Goal: Obtain resource: Download file/media

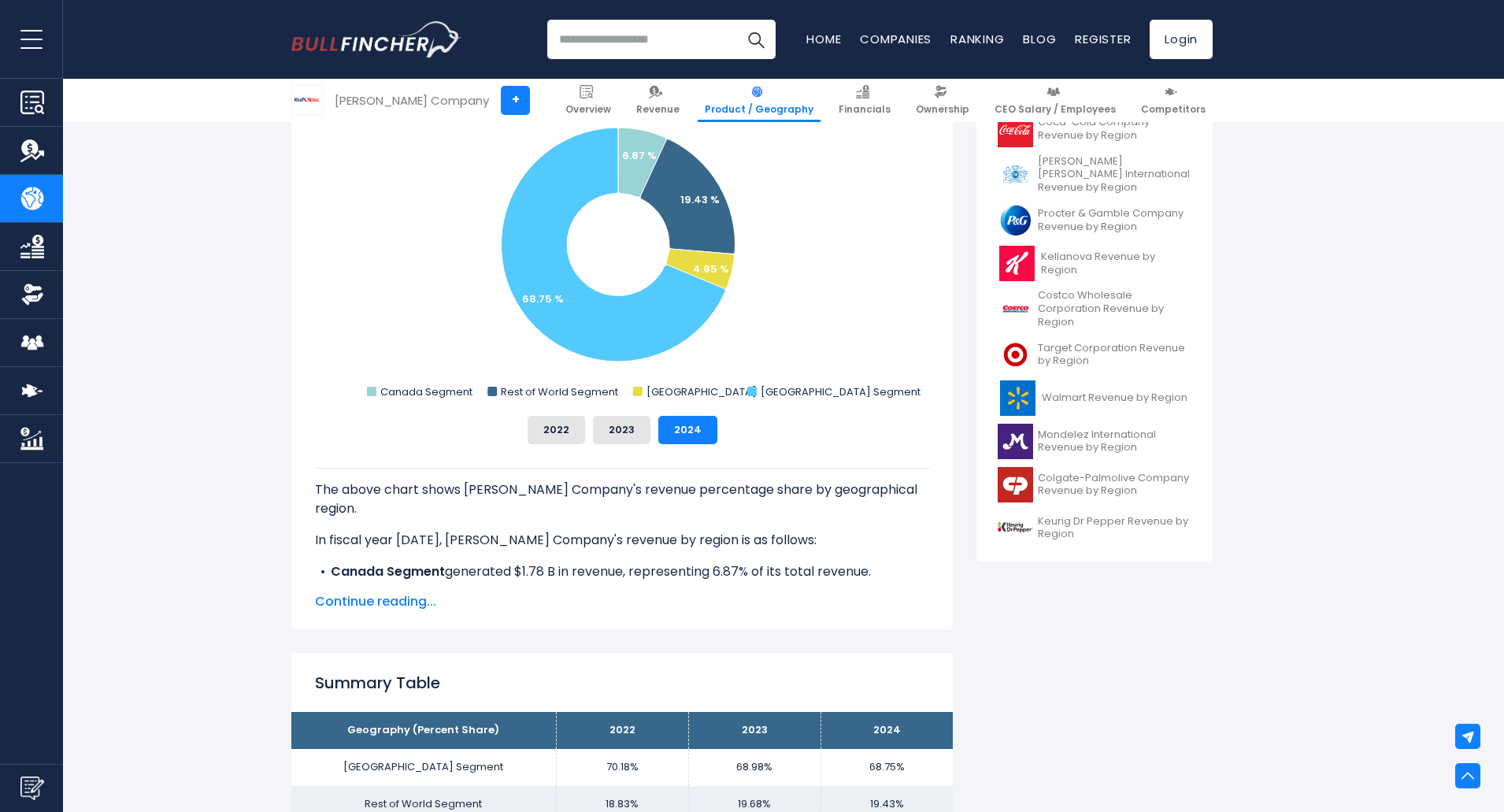
scroll to position [406, 0]
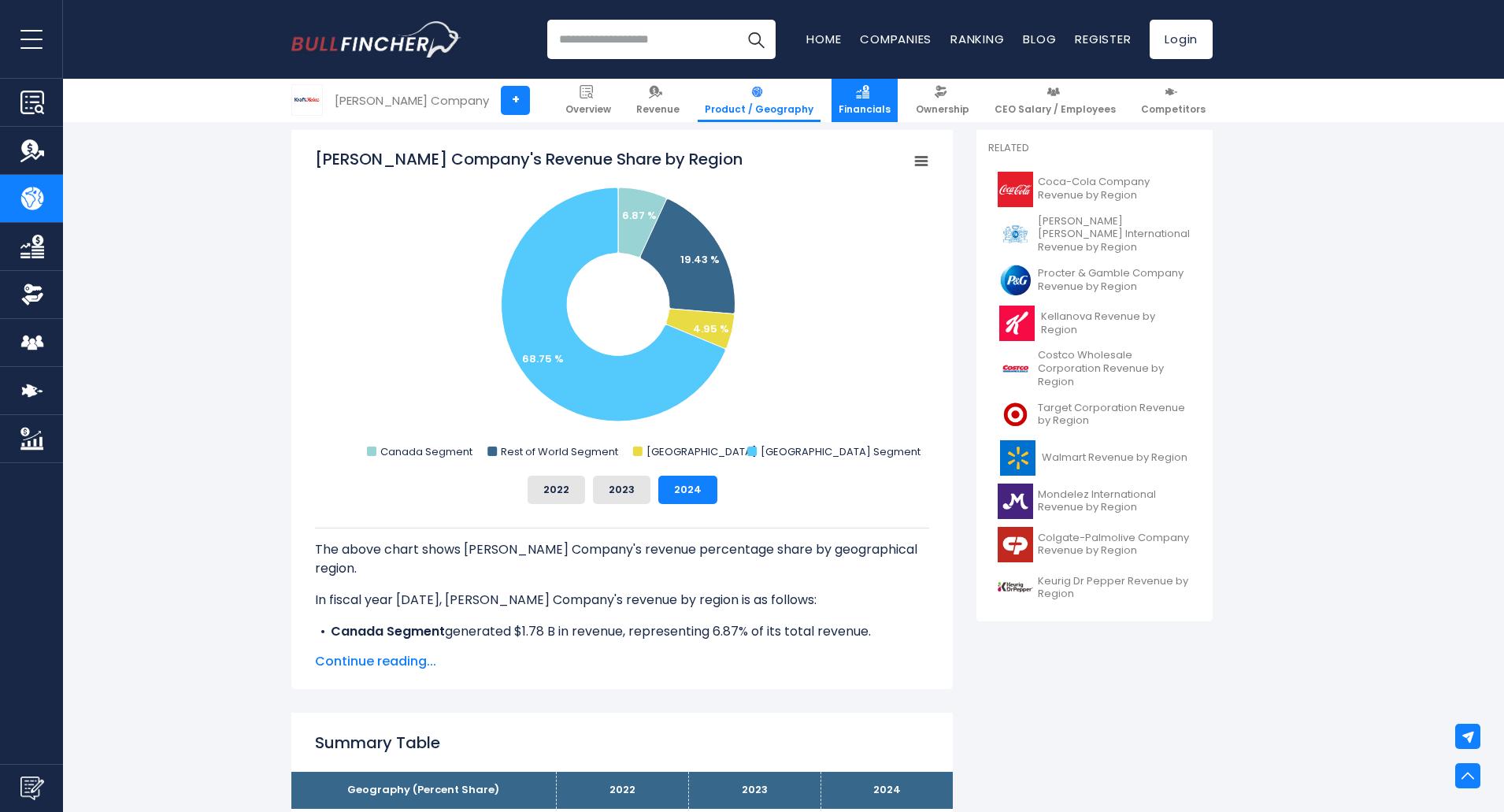
click at [891, 105] on span "Financials" at bounding box center [865, 109] width 52 height 13
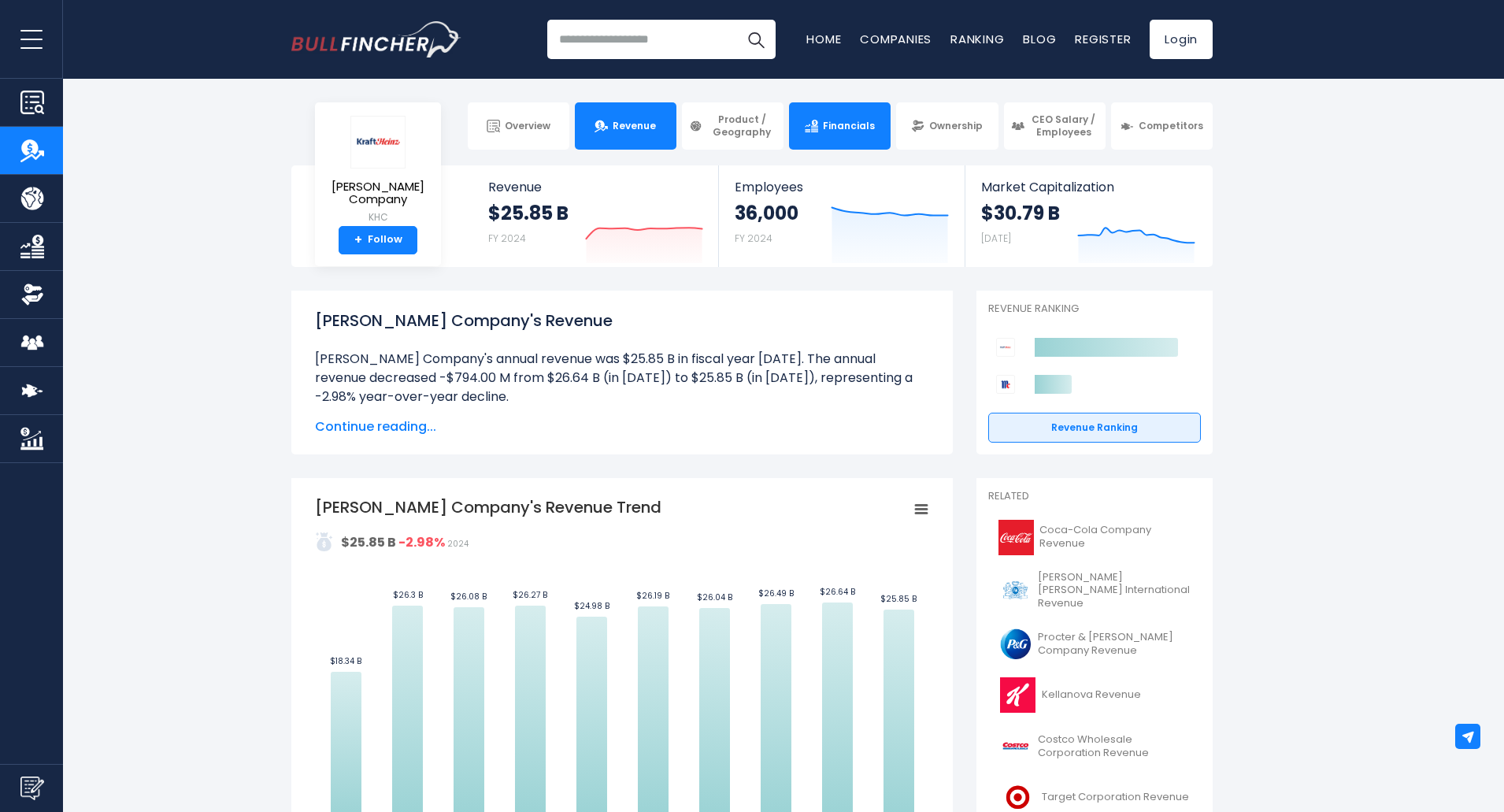
click at [836, 115] on link "Financials" at bounding box center [840, 126] width 102 height 48
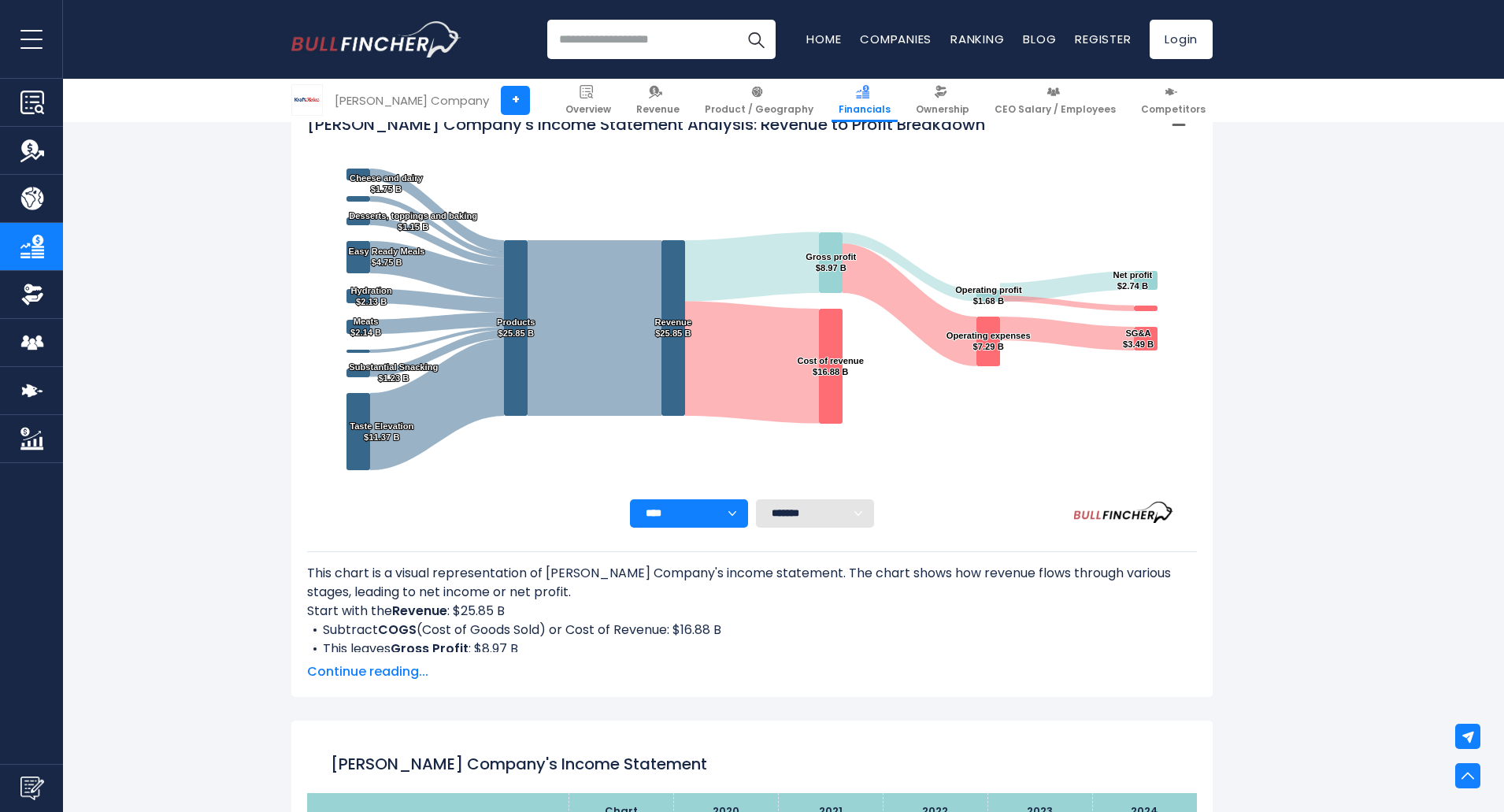
scroll to position [267, 0]
click at [390, 674] on span "Continue reading..." at bounding box center [752, 670] width 890 height 19
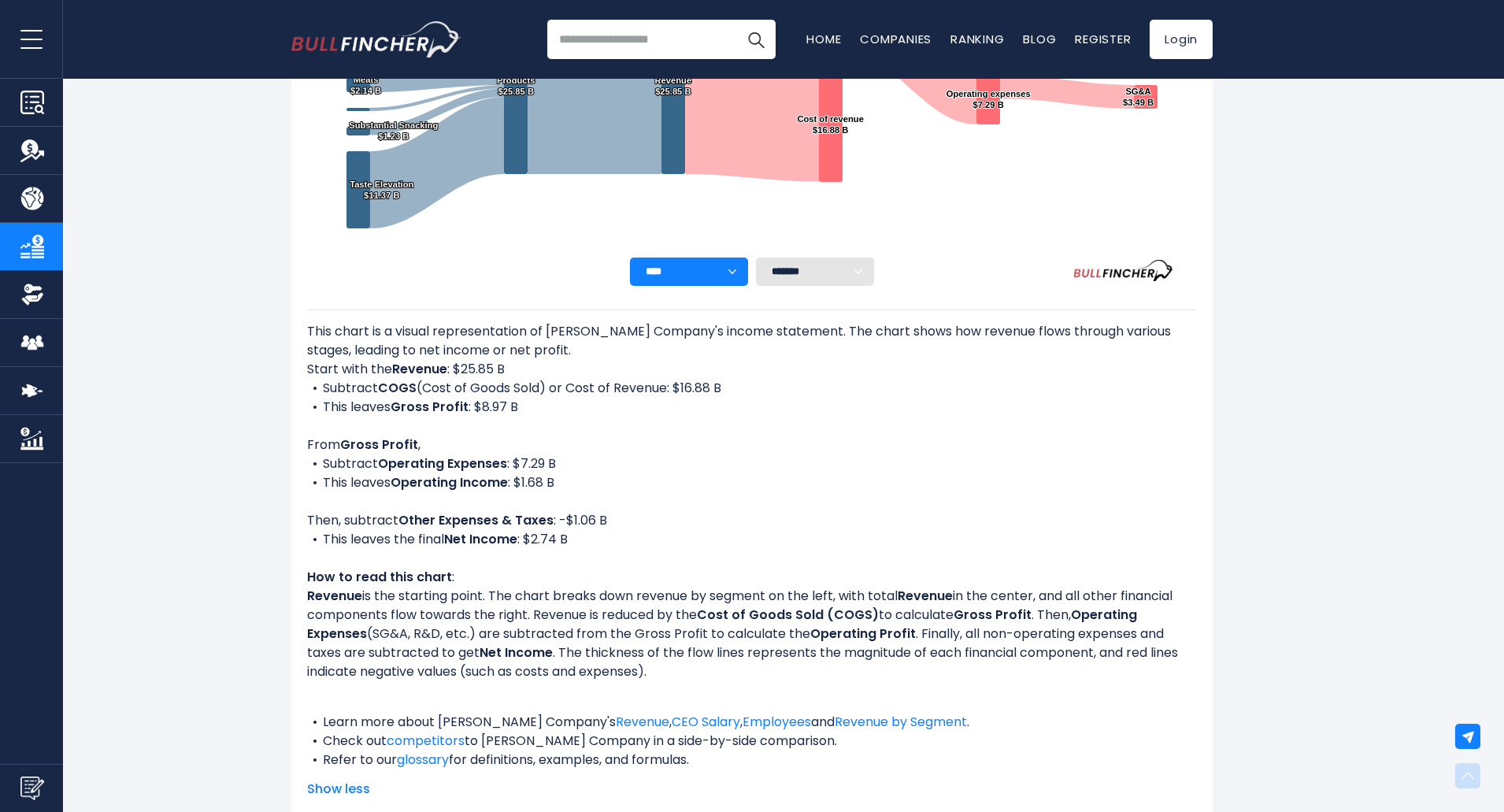
scroll to position [0, 0]
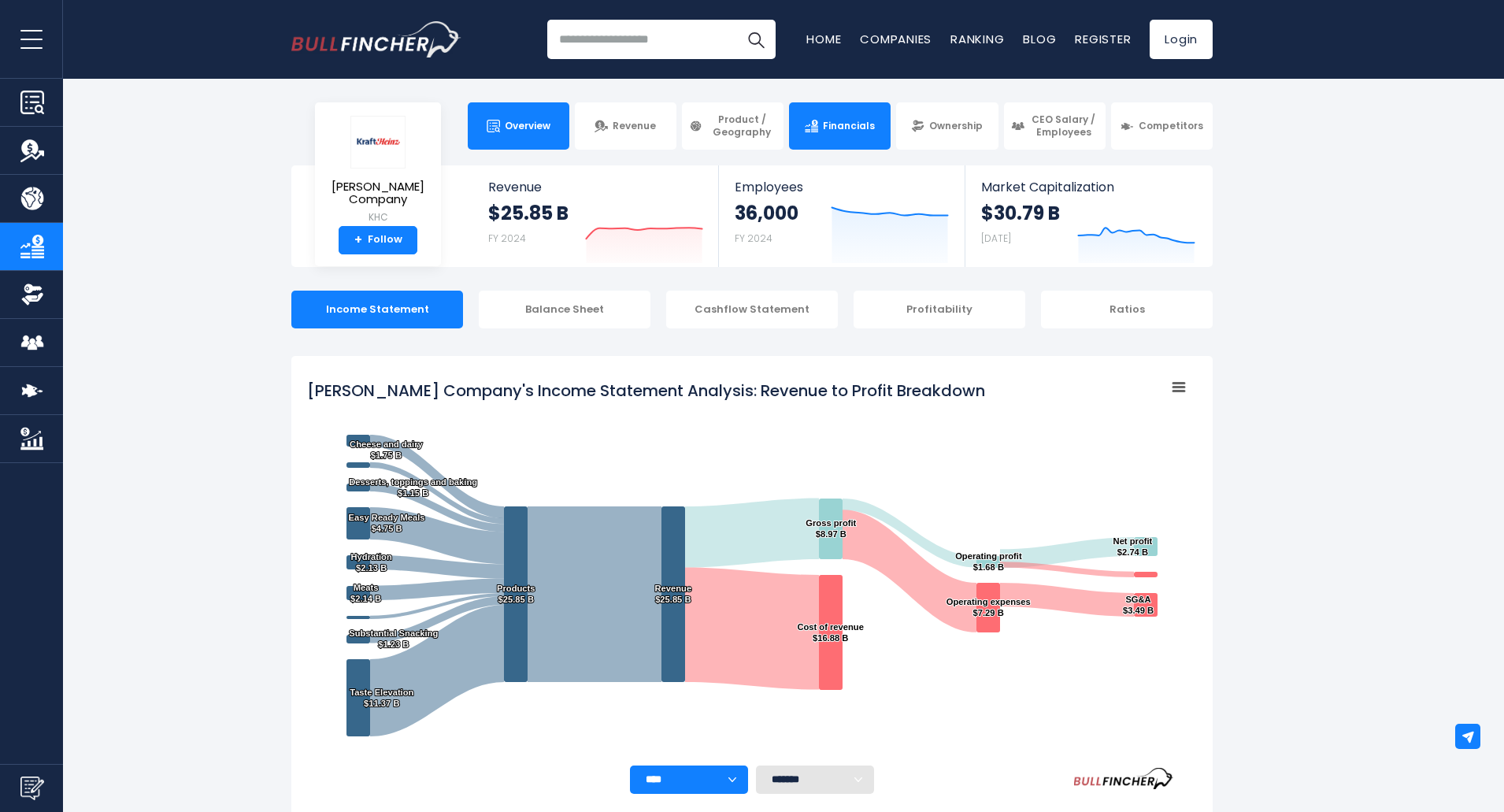
click at [516, 123] on span "Overview" at bounding box center [527, 125] width 46 height 13
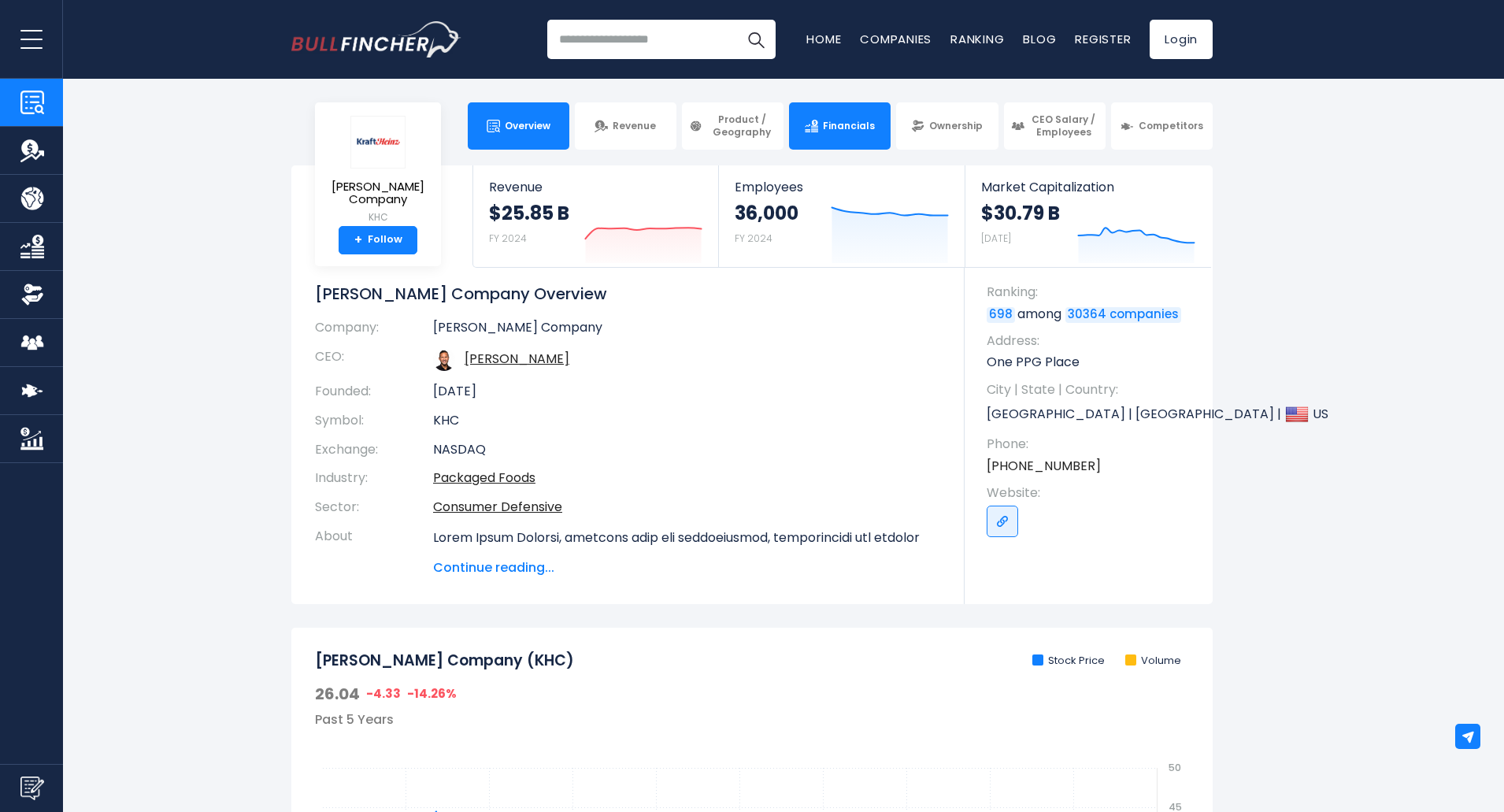
click at [830, 132] on span "Financials" at bounding box center [849, 125] width 52 height 13
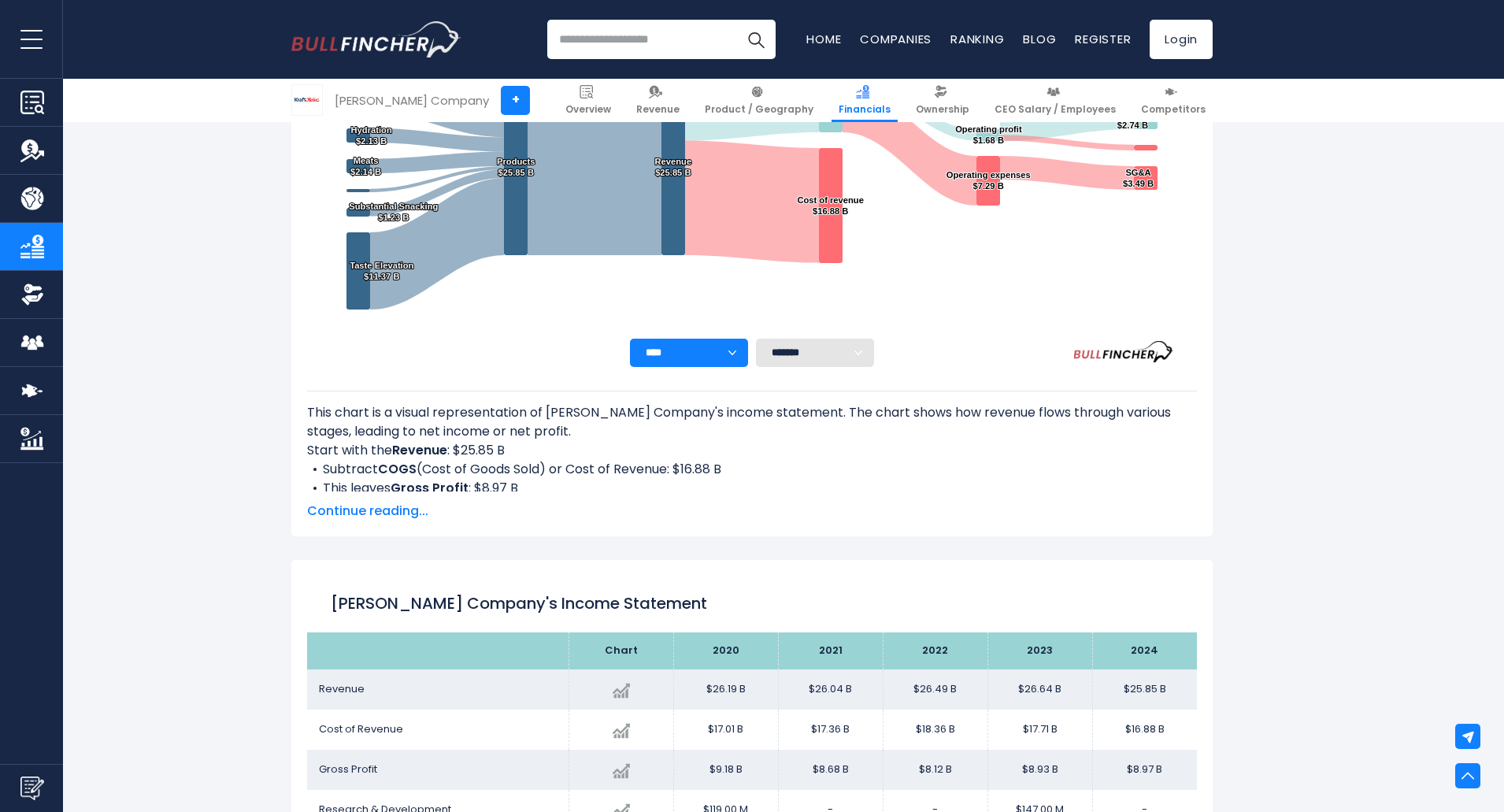
scroll to position [424, 0]
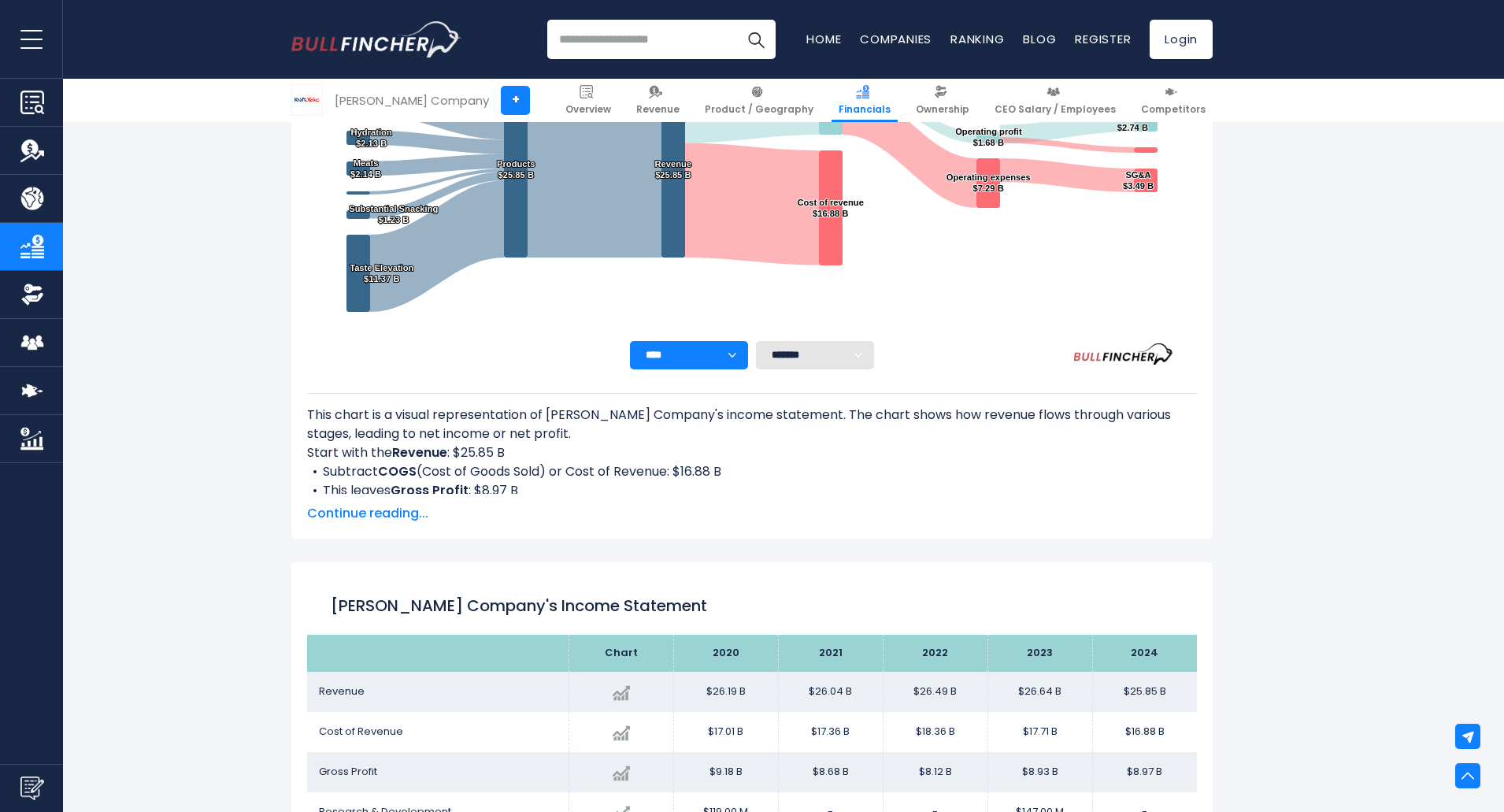
click at [405, 515] on span "Continue reading..." at bounding box center [752, 513] width 890 height 19
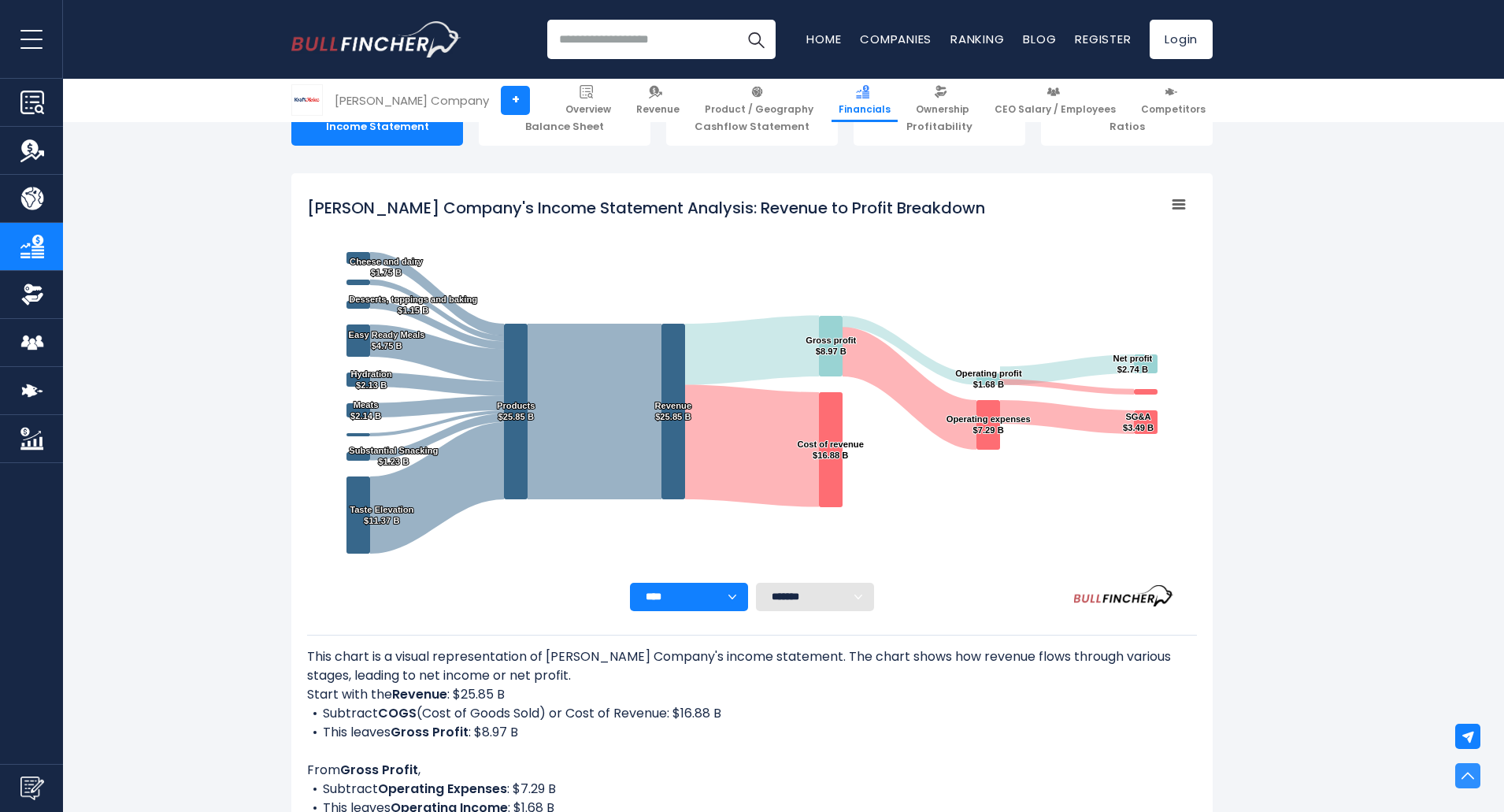
scroll to position [182, 0]
click at [1174, 202] on icon "Kraft Heinz Company's Income Statement Analysis: Revenue to Profit Breakdown" at bounding box center [1178, 205] width 11 height 8
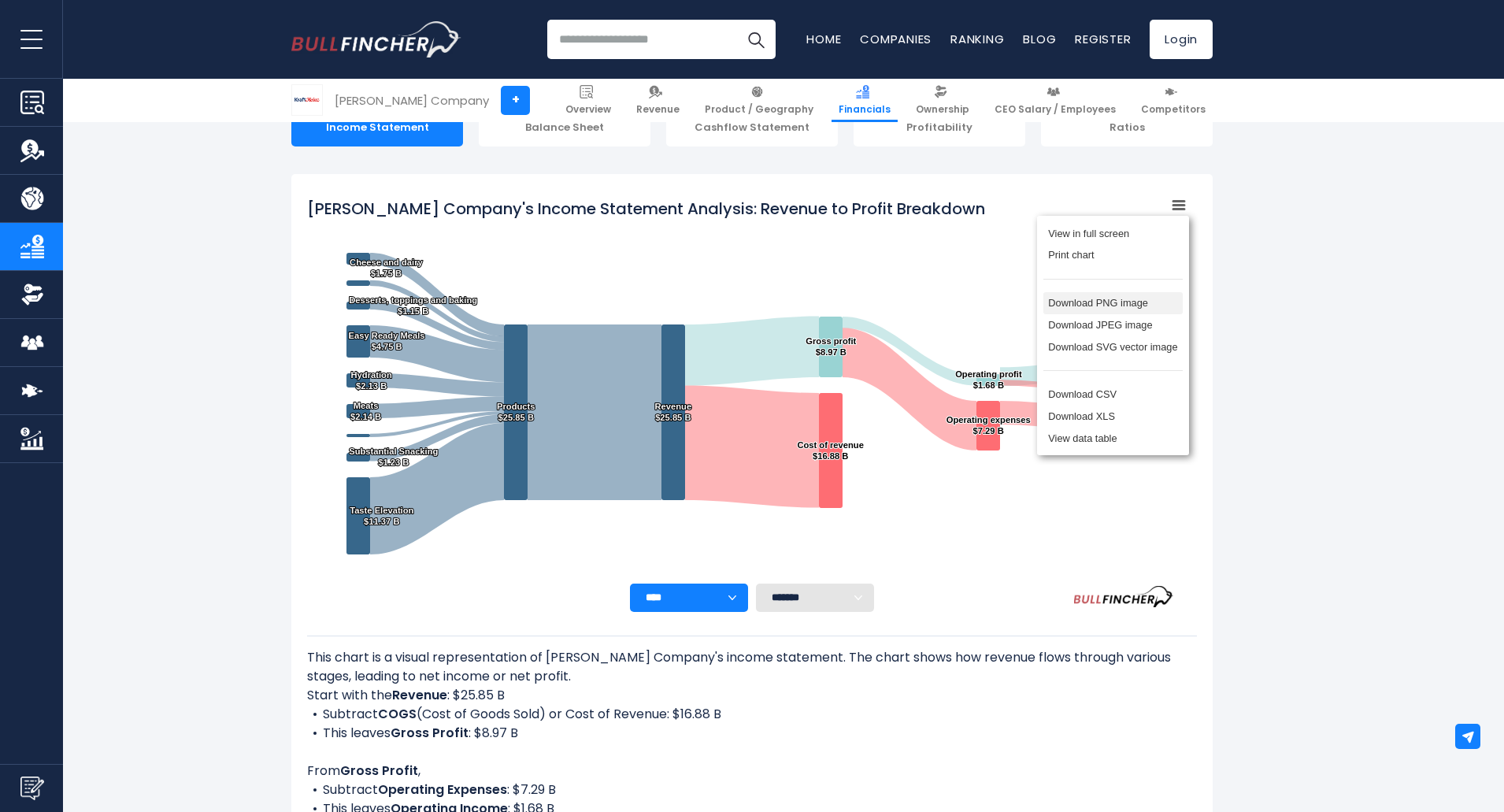
click at [1126, 304] on li "Download PNG image" at bounding box center [1113, 303] width 139 height 22
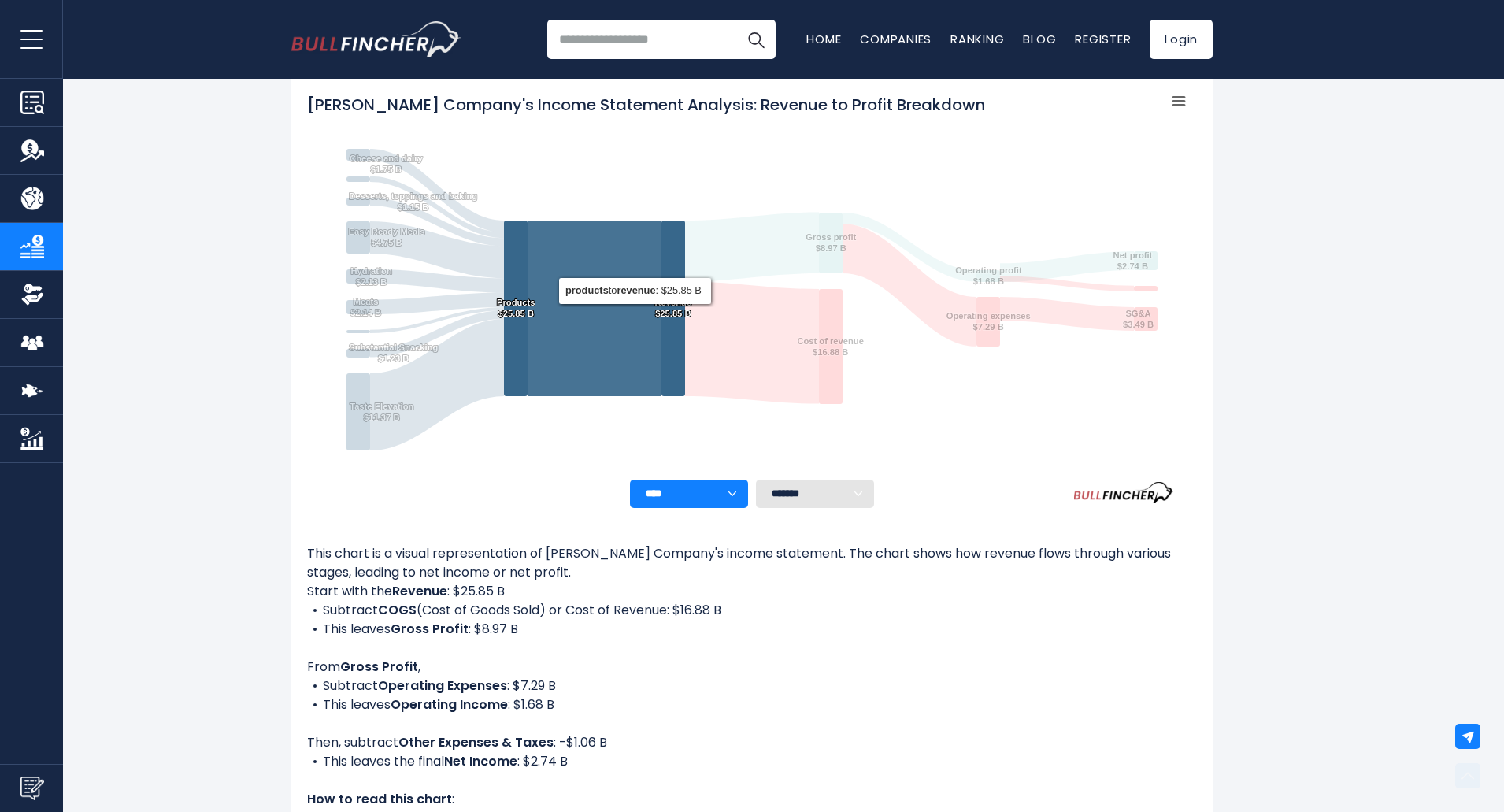
scroll to position [78, 0]
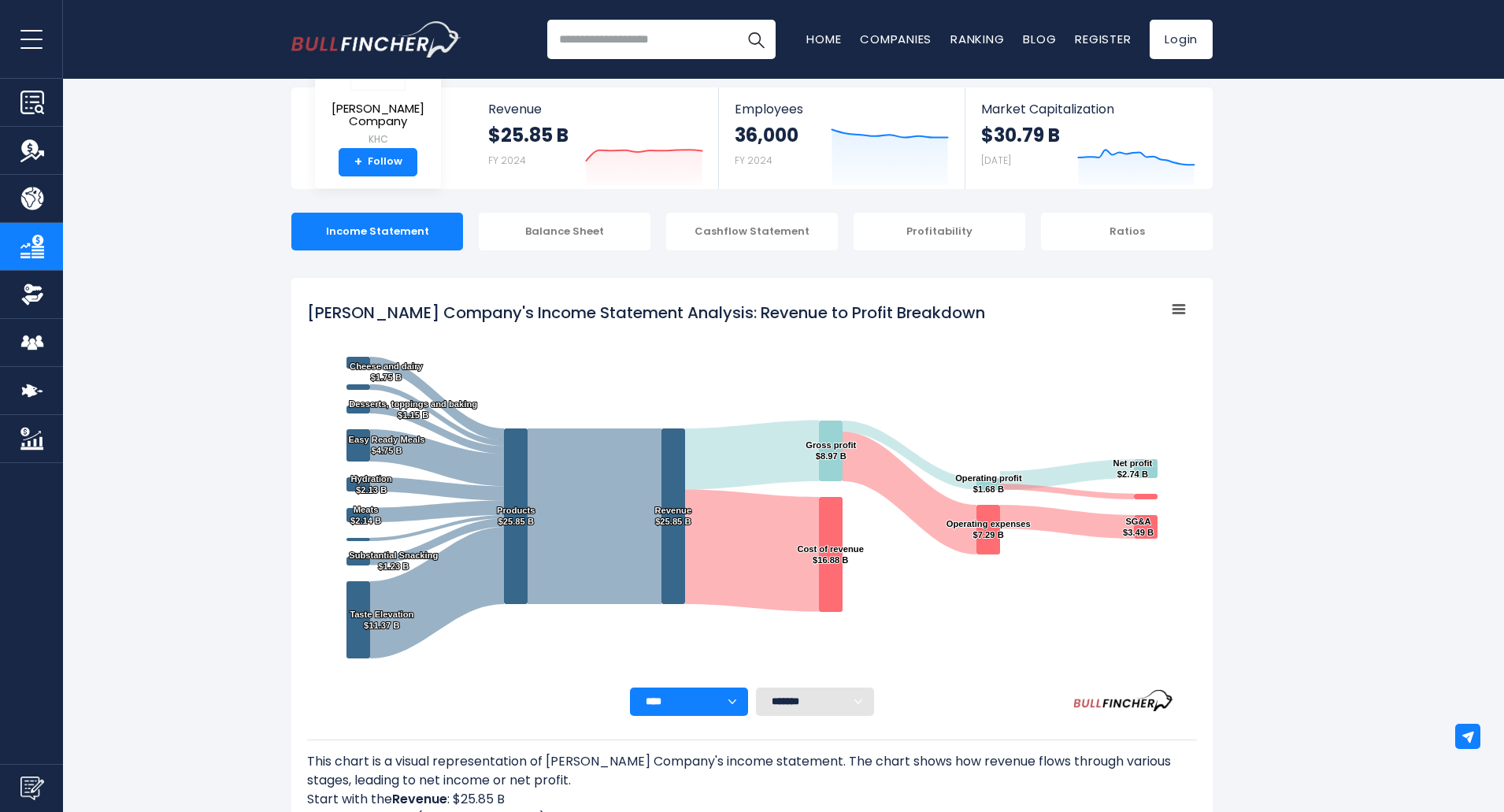
drag, startPoint x: 303, startPoint y: 307, endPoint x: 514, endPoint y: 332, distance: 212.5
click at [514, 332] on div "[PERSON_NAME] Company's Income Statement Analysis: Revenue to Profit Breakdown …" at bounding box center [752, 761] width 921 height 966
click at [898, 311] on tspan "[PERSON_NAME] Company's Income Statement Analysis: Revenue to Profit Breakdown" at bounding box center [646, 312] width 678 height 22
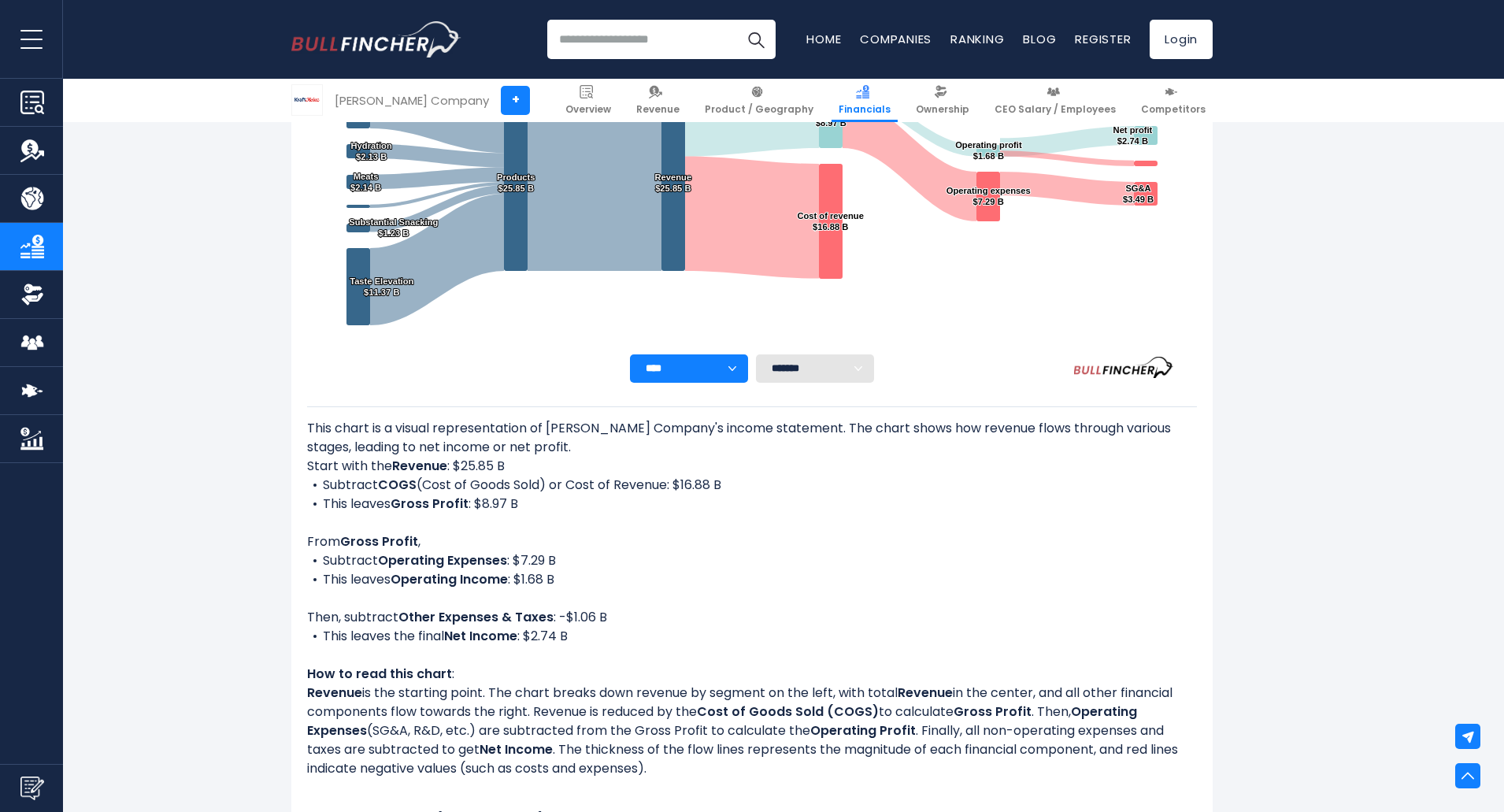
scroll to position [396, 0]
